Goal: Navigation & Orientation: Find specific page/section

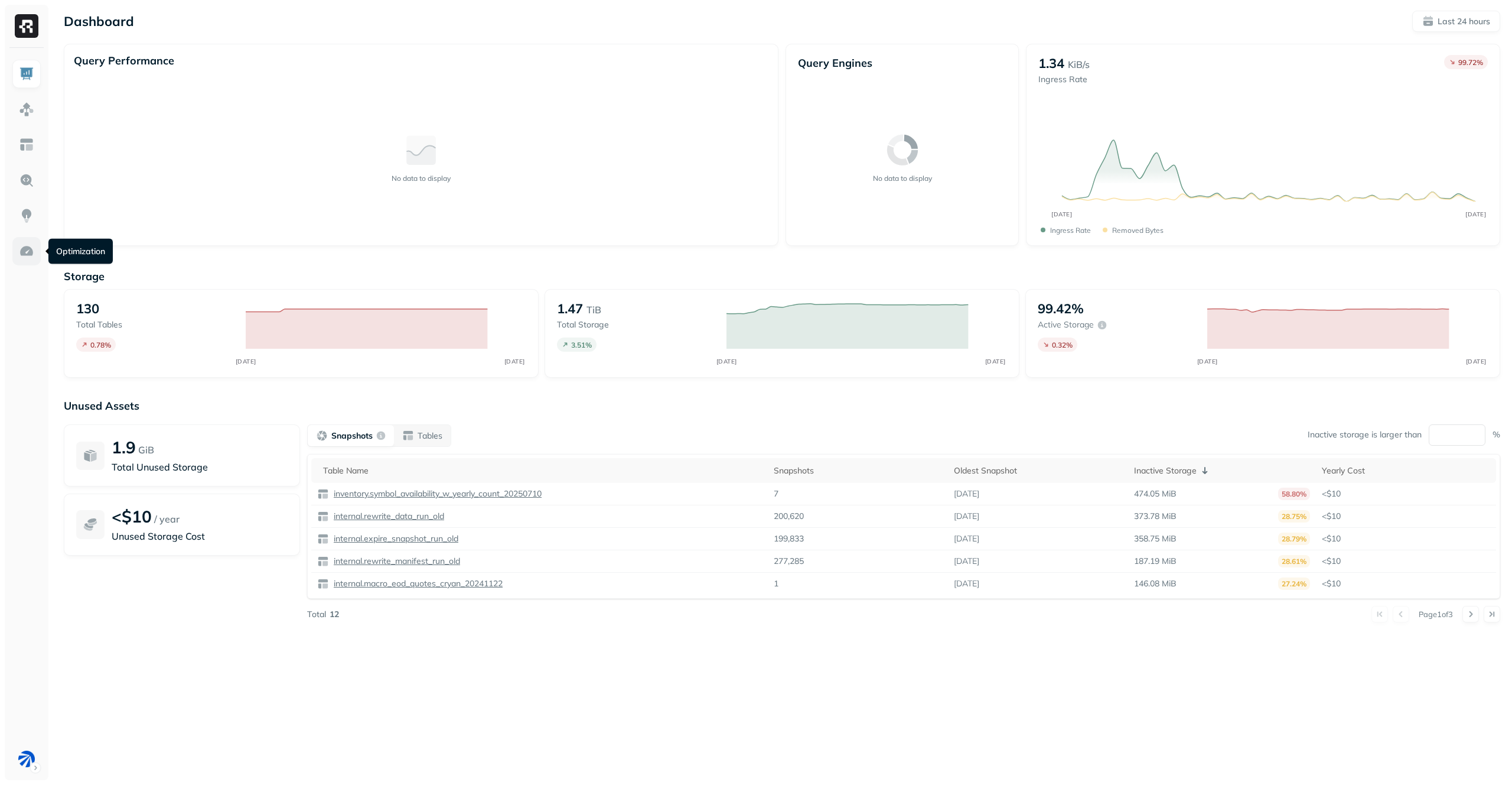
click at [35, 254] on link at bounding box center [27, 251] width 28 height 28
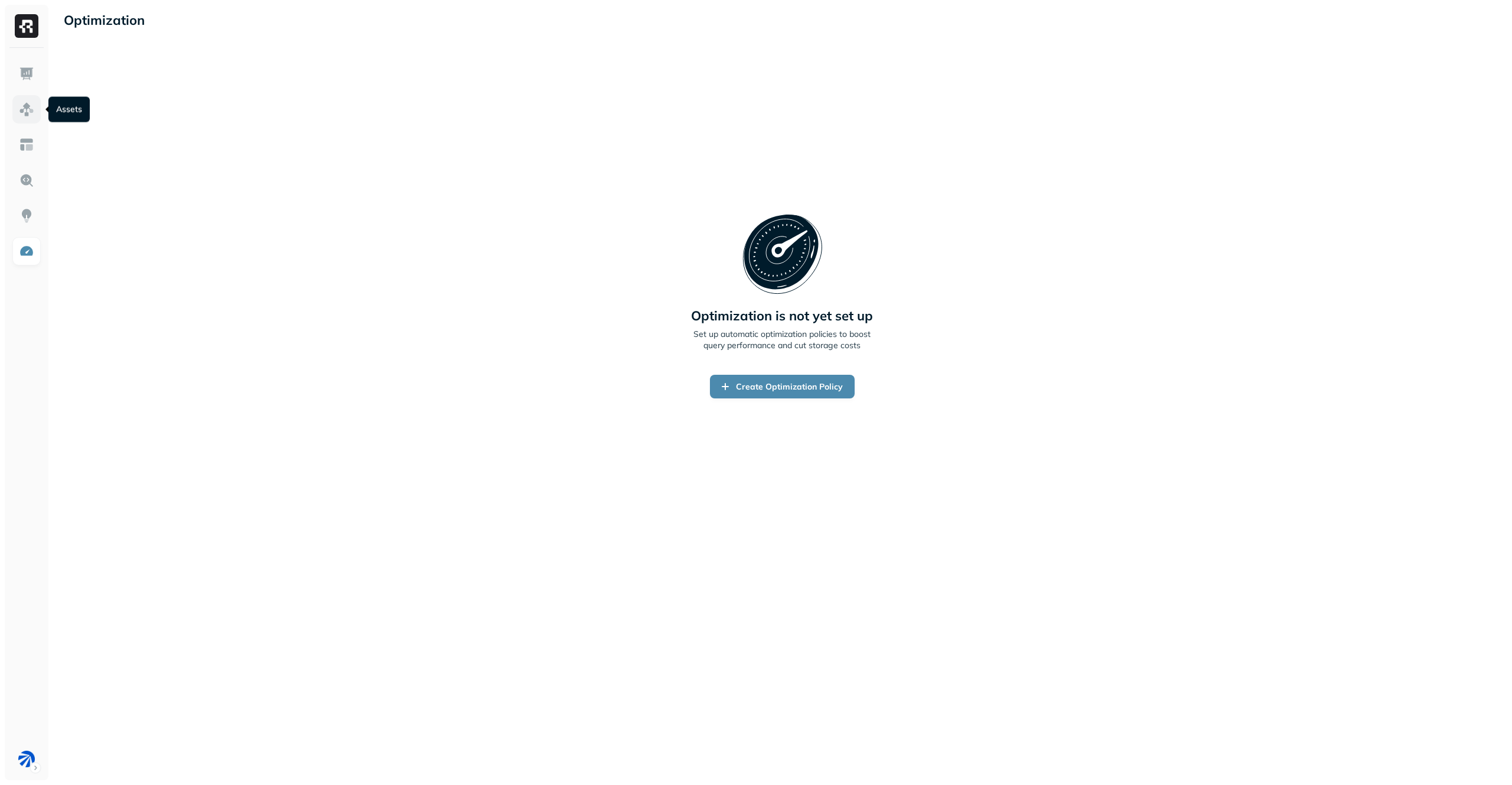
click at [23, 105] on img at bounding box center [26, 109] width 16 height 16
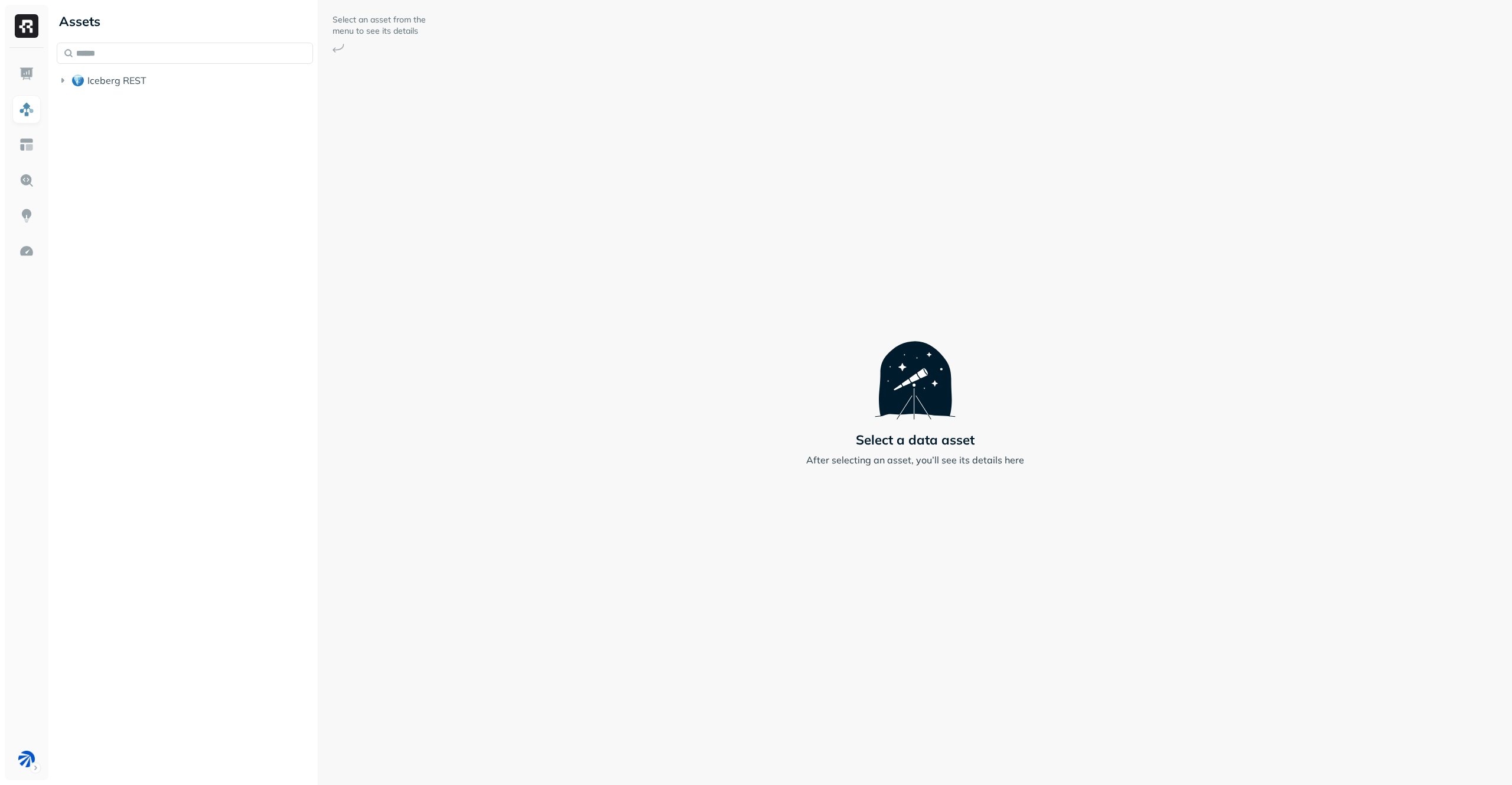
click at [160, 91] on li "Iceberg REST" at bounding box center [184, 81] width 256 height 22
click at [167, 82] on button "Iceberg REST" at bounding box center [184, 79] width 256 height 19
click at [155, 107] on span "analytics_bronze" at bounding box center [137, 102] width 75 height 12
click at [154, 114] on ul "Tables ( 7 )" at bounding box center [194, 126] width 240 height 24
click at [154, 122] on button "Tables ( 7 )" at bounding box center [197, 125] width 234 height 19
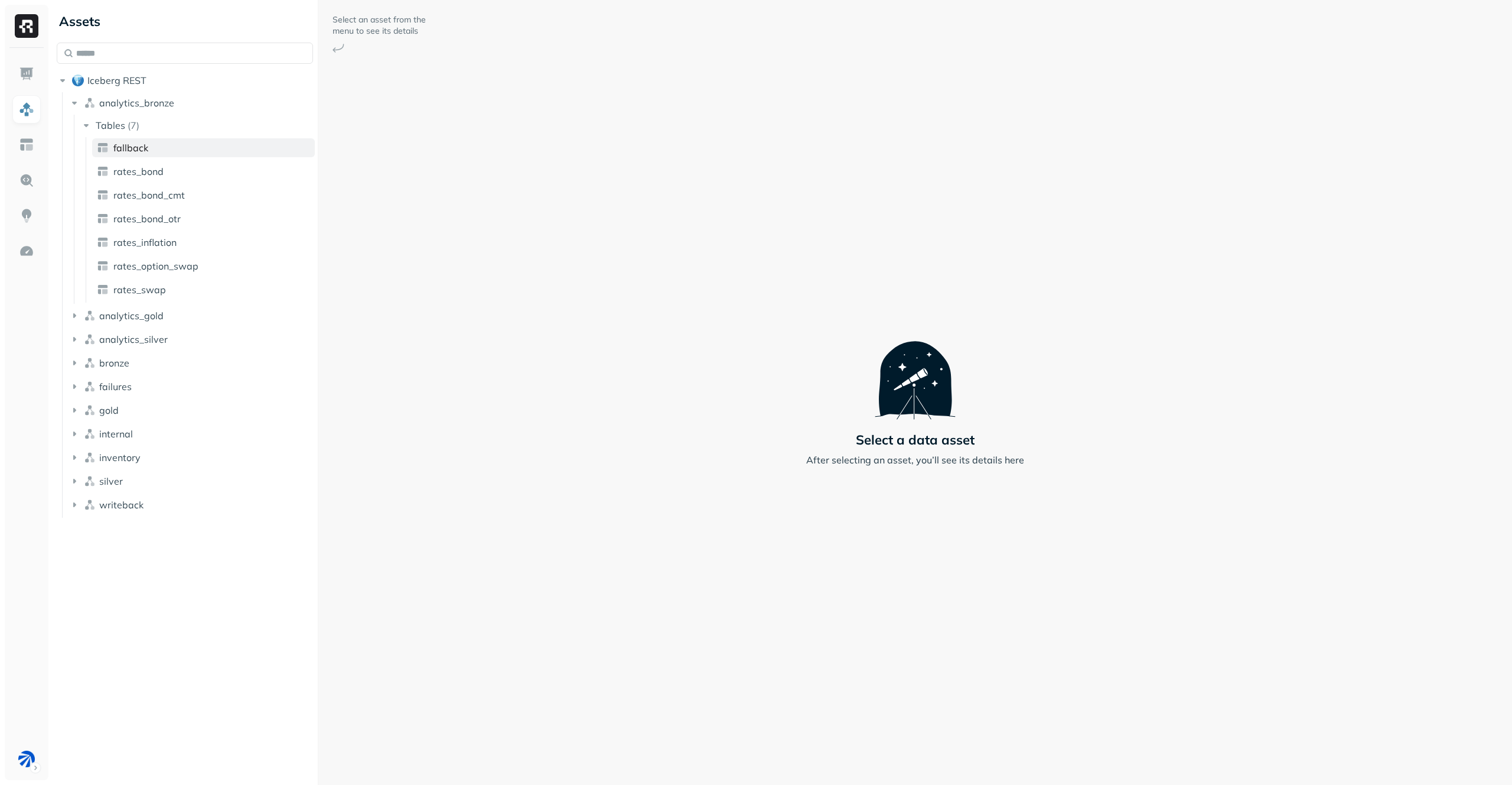
click at [154, 148] on link "fallback" at bounding box center [203, 147] width 223 height 19
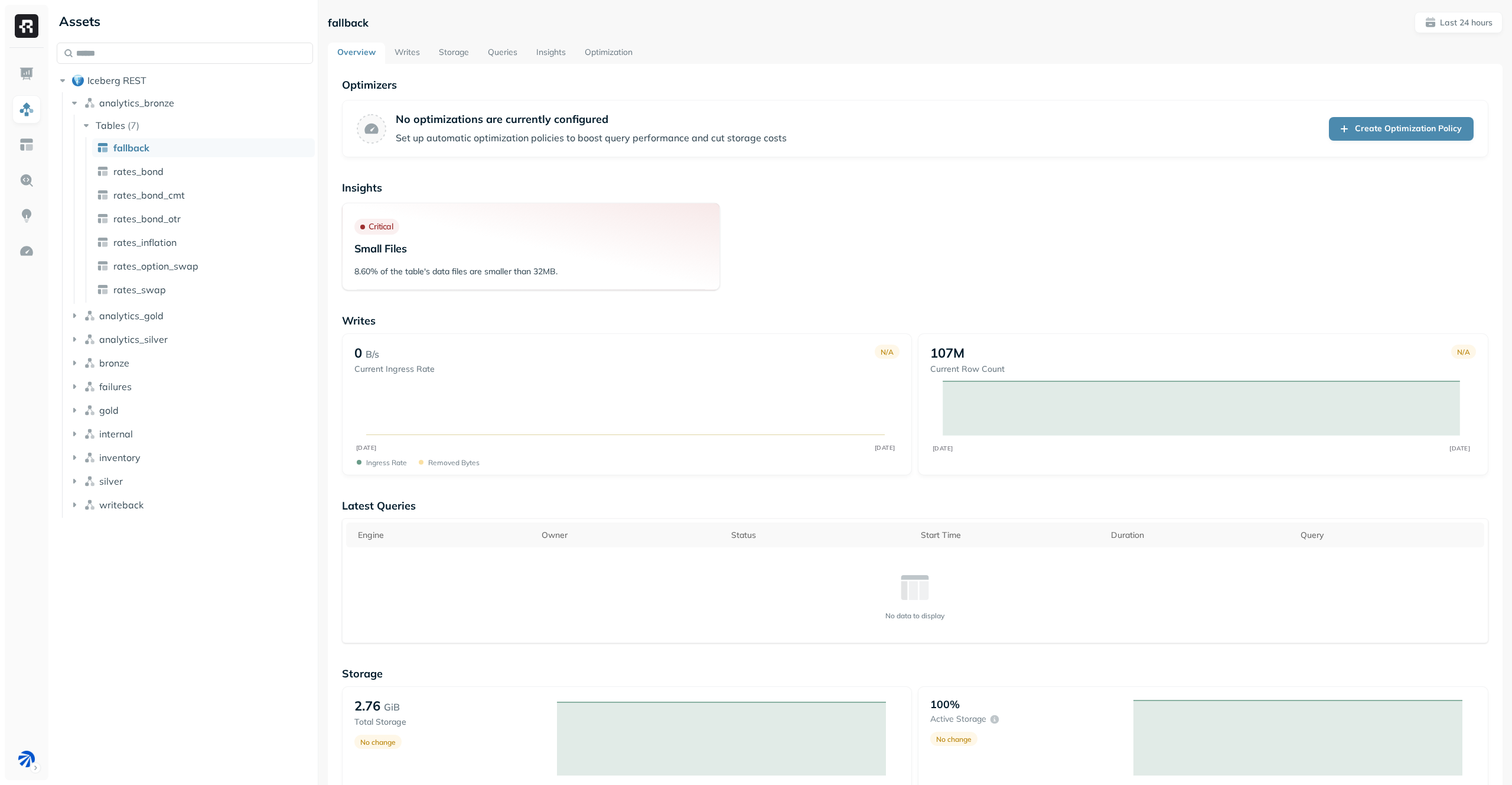
drag, startPoint x: 987, startPoint y: 232, endPoint x: 985, endPoint y: 154, distance: 78.0
click at [986, 152] on div "Optimizers No optimizations are currently configured Set up automatic optimizat…" at bounding box center [915, 741] width 1175 height 1355
click at [163, 180] on link "rates_bond" at bounding box center [203, 171] width 223 height 19
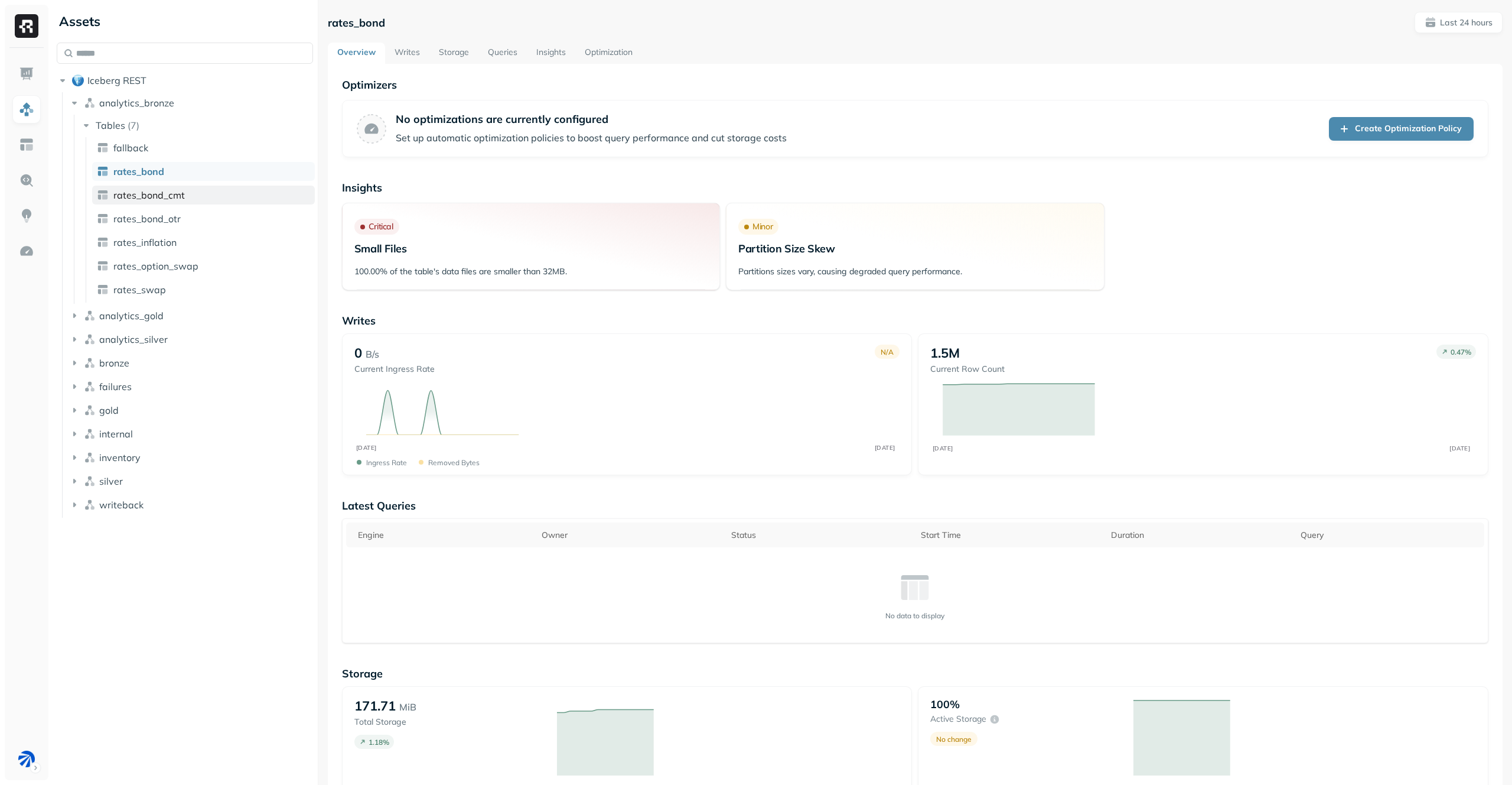
click at [161, 189] on span "rates_bond_cmt" at bounding box center [149, 195] width 71 height 12
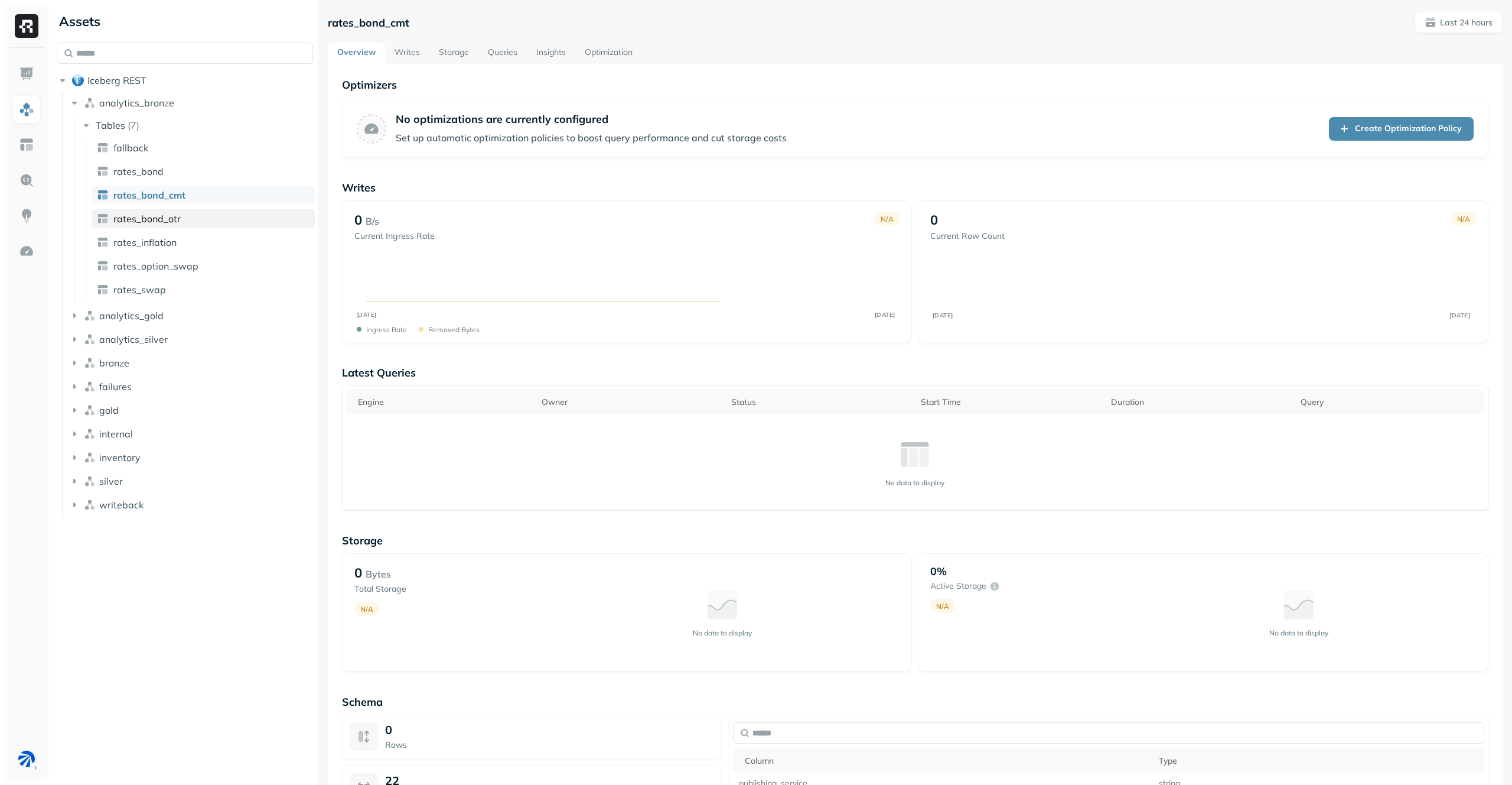
click at [157, 215] on span "rates_bond_otr" at bounding box center [147, 218] width 68 height 12
